Goal: Check status: Check status

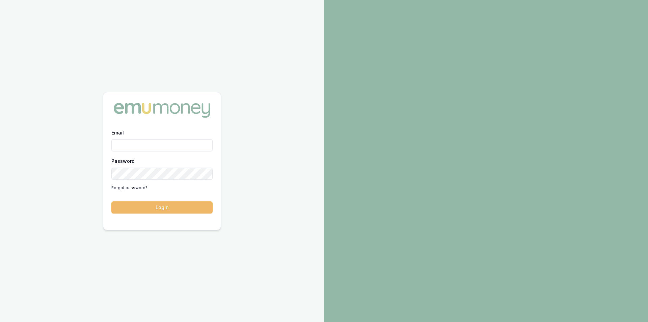
click at [153, 209] on button "Login" at bounding box center [161, 207] width 101 height 12
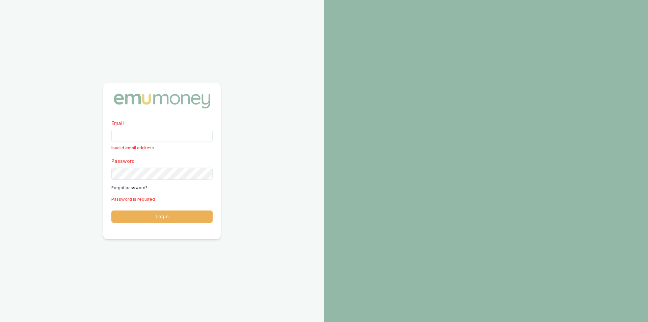
click at [147, 133] on input "Email" at bounding box center [161, 136] width 101 height 12
type input "[PERSON_NAME][EMAIL_ADDRESS][PERSON_NAME][DOMAIN_NAME]"
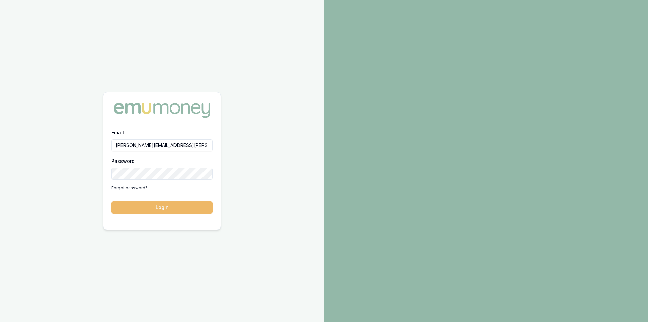
click at [166, 205] on button "Login" at bounding box center [161, 207] width 101 height 12
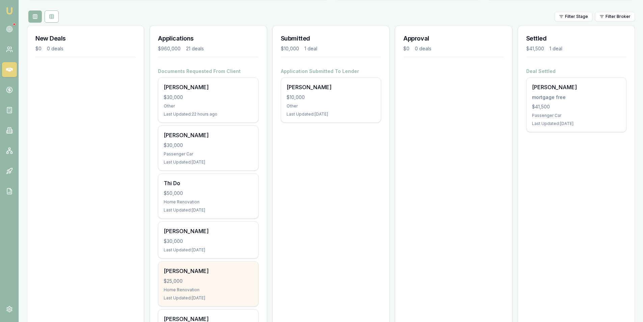
scroll to position [34, 0]
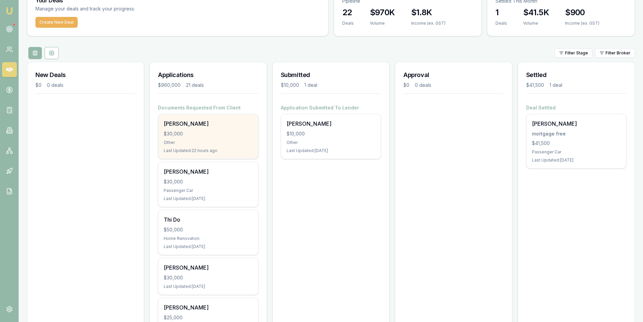
click at [224, 145] on div "huy pham $30,000 Other Last Updated: 22 hours ago" at bounding box center [208, 136] width 100 height 45
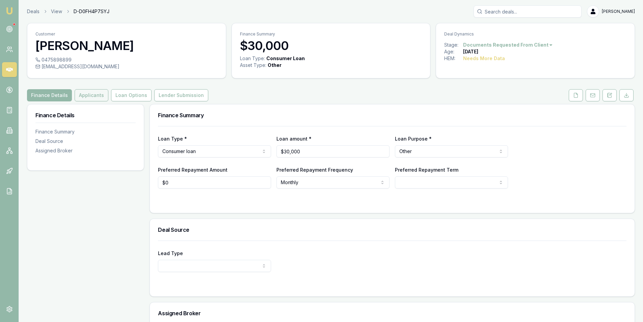
click at [96, 98] on button "Applicants" at bounding box center [92, 95] width 34 height 12
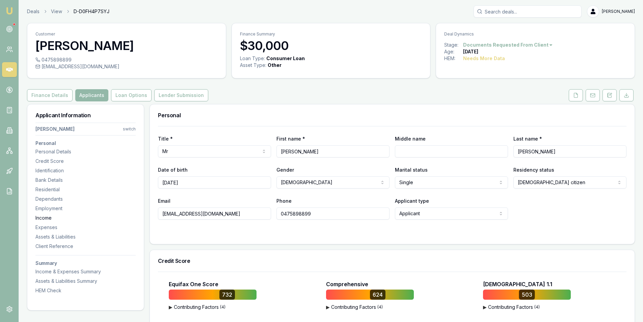
drag, startPoint x: 225, startPoint y: 215, endPoint x: 129, endPoint y: 215, distance: 96.5
click at [299, 214] on input "0475898899" at bounding box center [332, 213] width 113 height 12
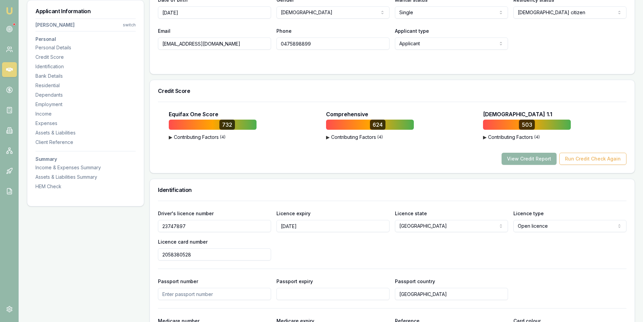
scroll to position [203, 0]
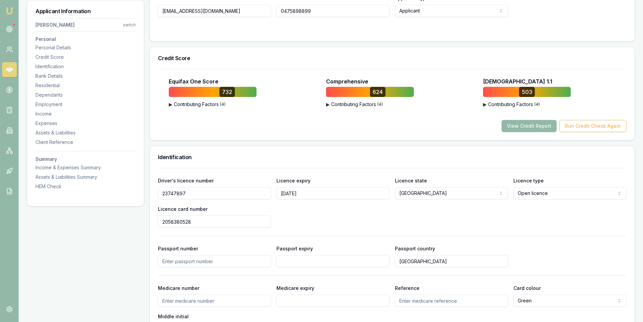
click at [177, 194] on input "23747897" at bounding box center [214, 193] width 113 height 12
click at [177, 223] on input "2058380528" at bounding box center [214, 221] width 113 height 12
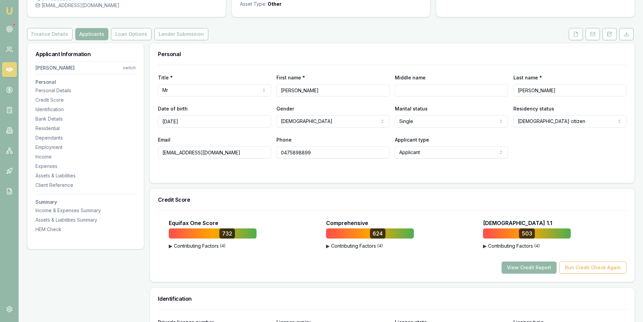
scroll to position [0, 0]
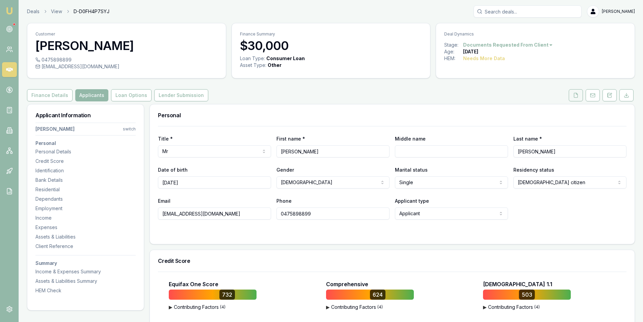
click at [576, 95] on icon at bounding box center [575, 94] width 5 height 5
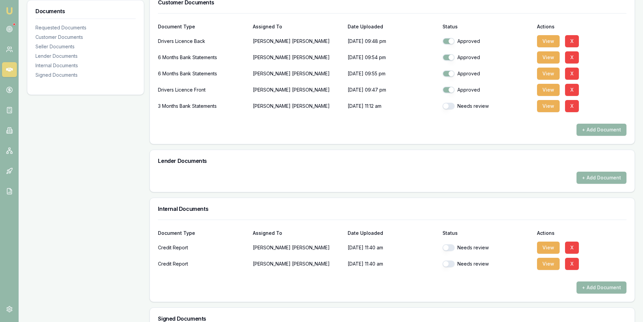
scroll to position [236, 0]
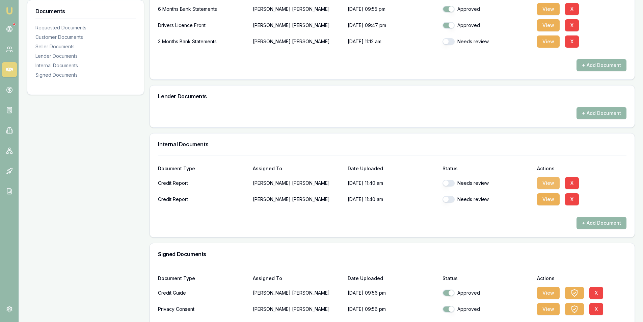
click at [551, 182] on button "View" at bounding box center [548, 183] width 23 height 12
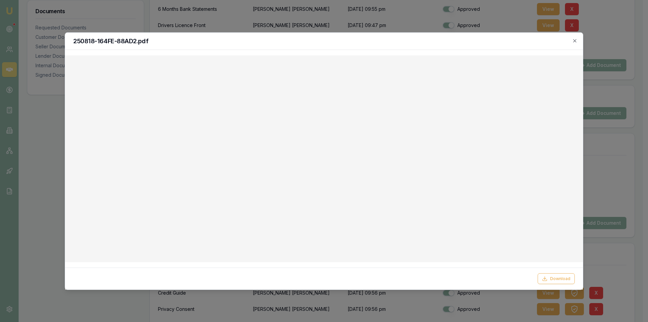
click at [574, 42] on icon "button" at bounding box center [574, 40] width 5 height 5
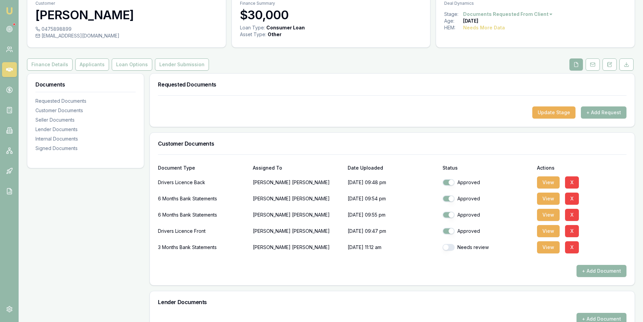
scroll to position [0, 0]
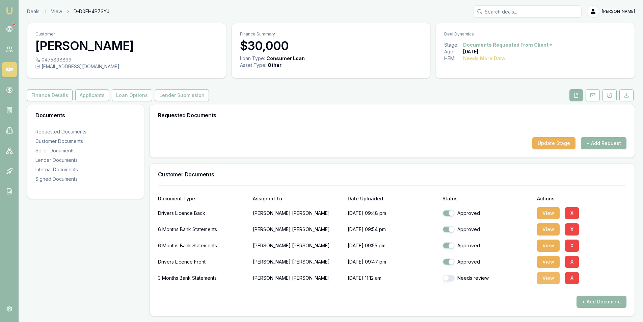
click at [551, 280] on button "View" at bounding box center [548, 278] width 23 height 12
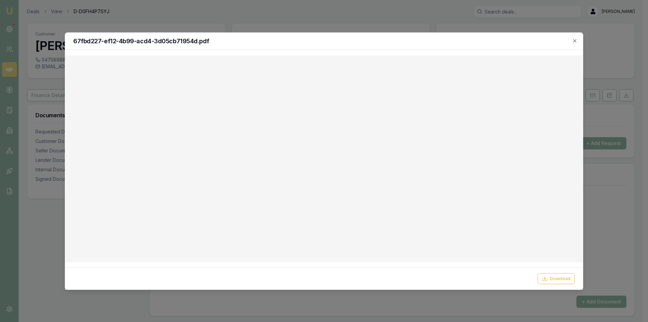
click at [575, 37] on div "67fbd227-ef12-4b99-acd4-3d05cb71954d.pdf" at bounding box center [324, 40] width 518 height 17
click at [578, 40] on div "67fbd227-ef12-4b99-acd4-3d05cb71954d.pdf" at bounding box center [324, 40] width 518 height 17
click at [574, 42] on icon "button" at bounding box center [574, 40] width 5 height 5
